Goal: Transaction & Acquisition: Purchase product/service

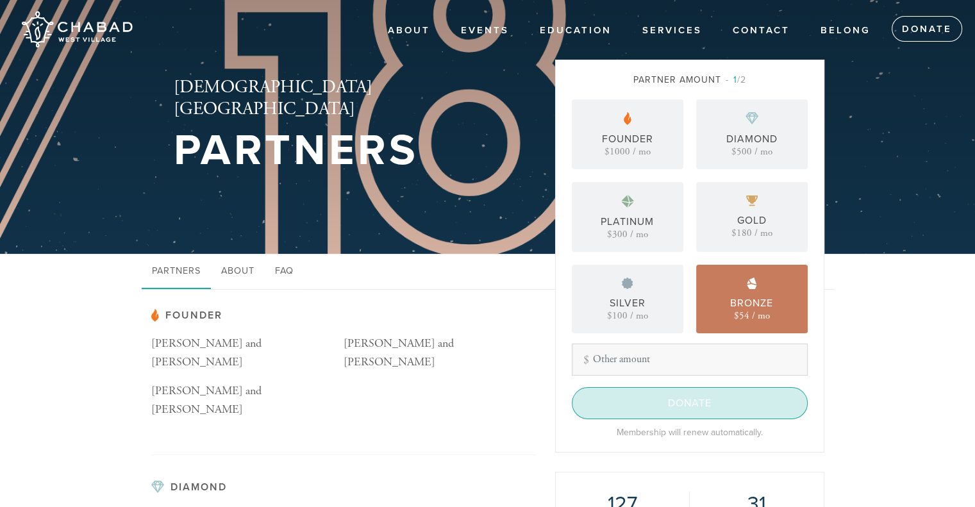
click at [723, 403] on input "Donate" at bounding box center [690, 403] width 236 height 32
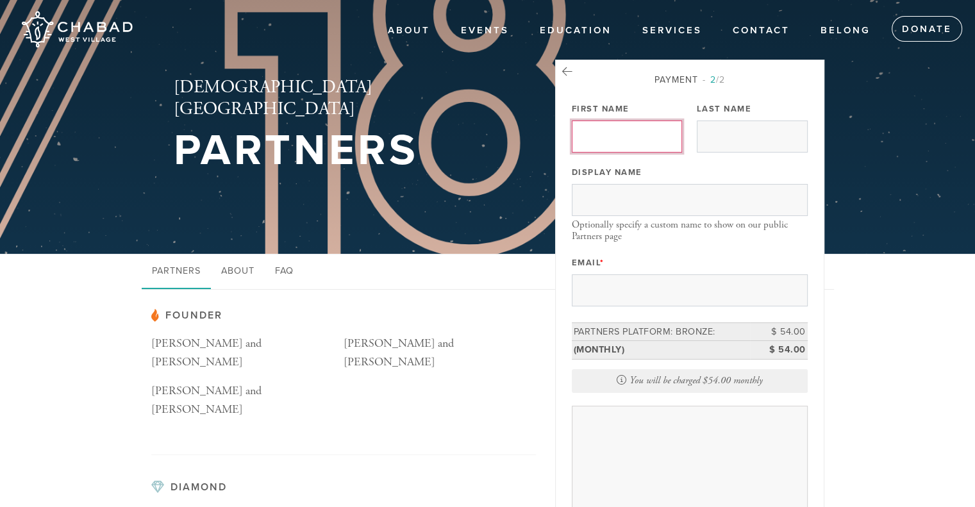
click at [587, 138] on input "First Name" at bounding box center [627, 137] width 111 height 32
type input "Toby"
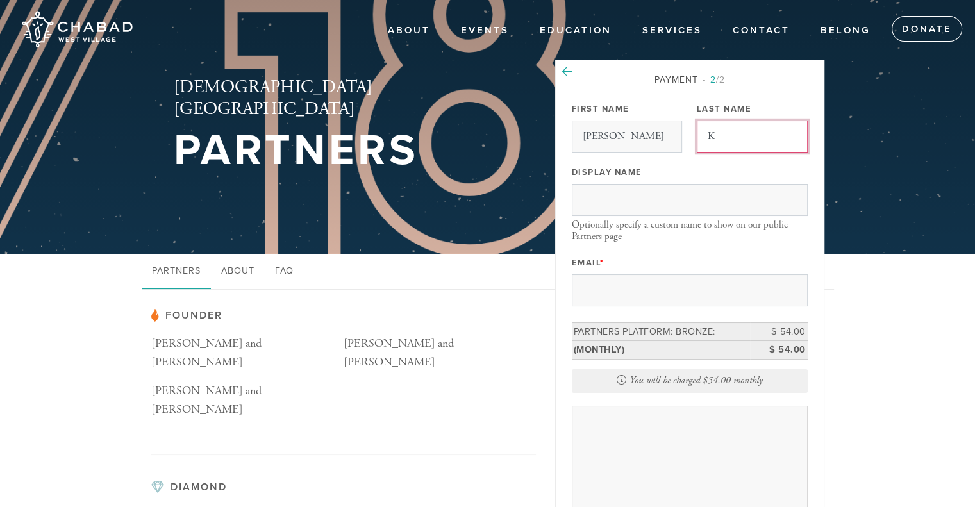
type input "K"
click at [565, 71] on icon at bounding box center [567, 72] width 10 height 12
